Goal: Task Accomplishment & Management: Manage account settings

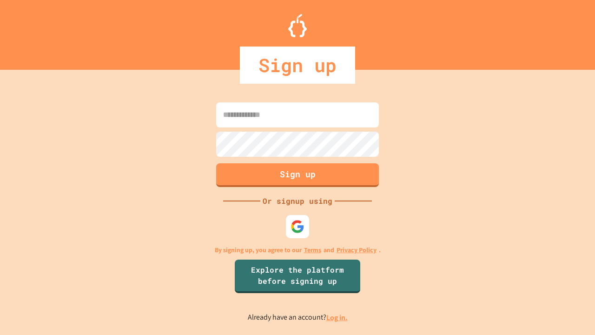
click at [338, 317] on link "Log in." at bounding box center [336, 317] width 21 height 10
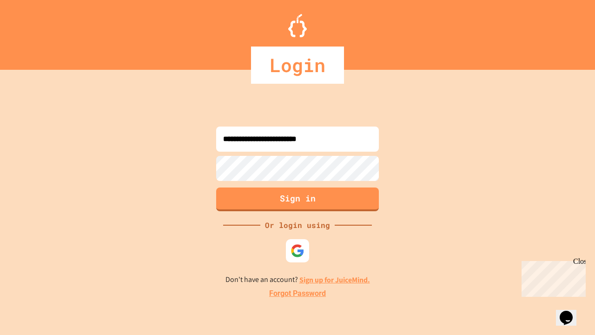
type input "**********"
